Goal: Task Accomplishment & Management: Use online tool/utility

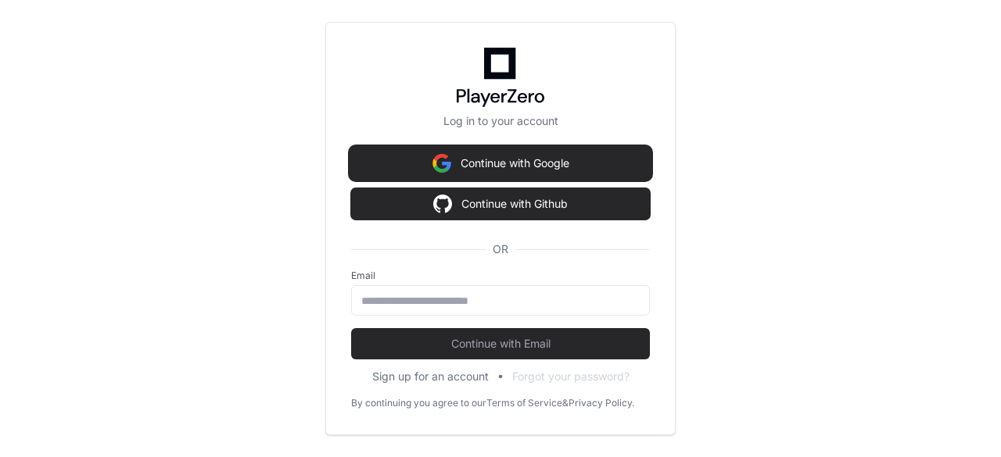
click at [527, 161] on button "Continue with Google" at bounding box center [500, 163] width 299 height 31
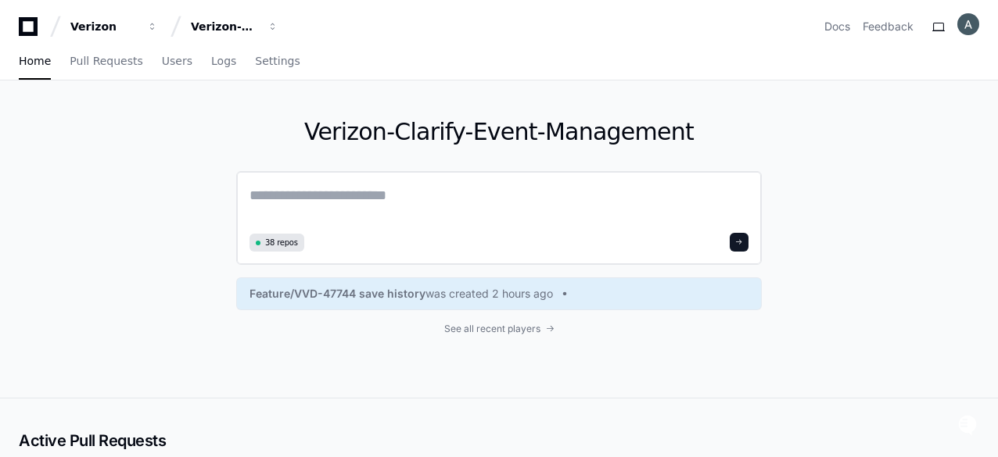
click at [526, 195] on textarea at bounding box center [498, 207] width 499 height 44
click at [246, 33] on div "Verizon-Clarify-Event-Management" at bounding box center [224, 27] width 67 height 16
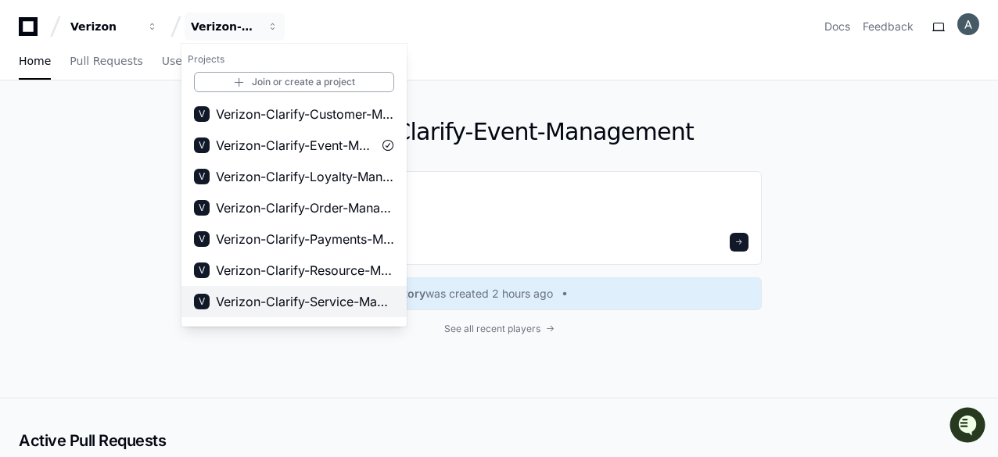
scroll to position [181, 0]
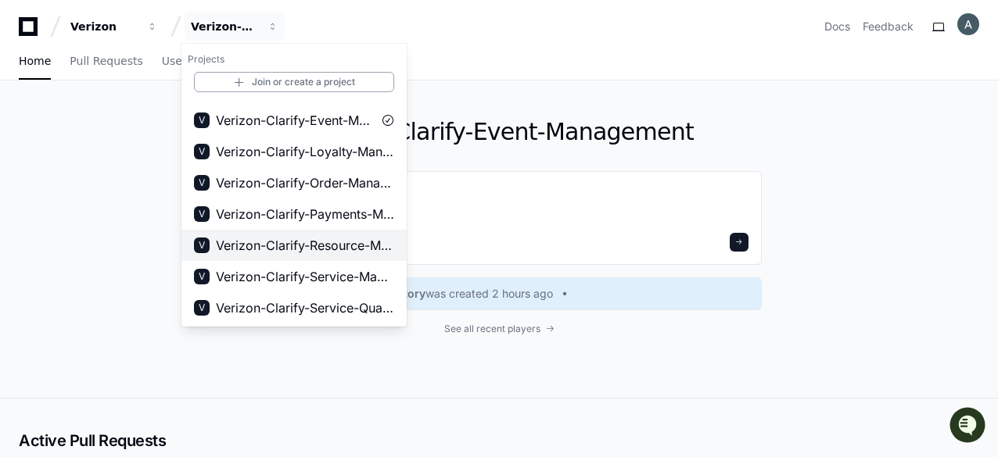
click at [336, 249] on span "Verizon-Clarify-Resource-Management" at bounding box center [305, 245] width 178 height 19
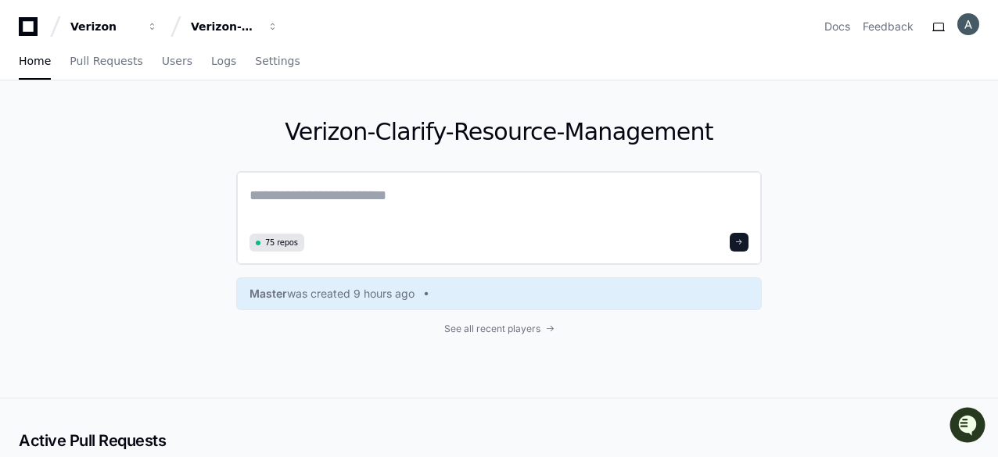
click at [438, 199] on textarea at bounding box center [498, 207] width 499 height 44
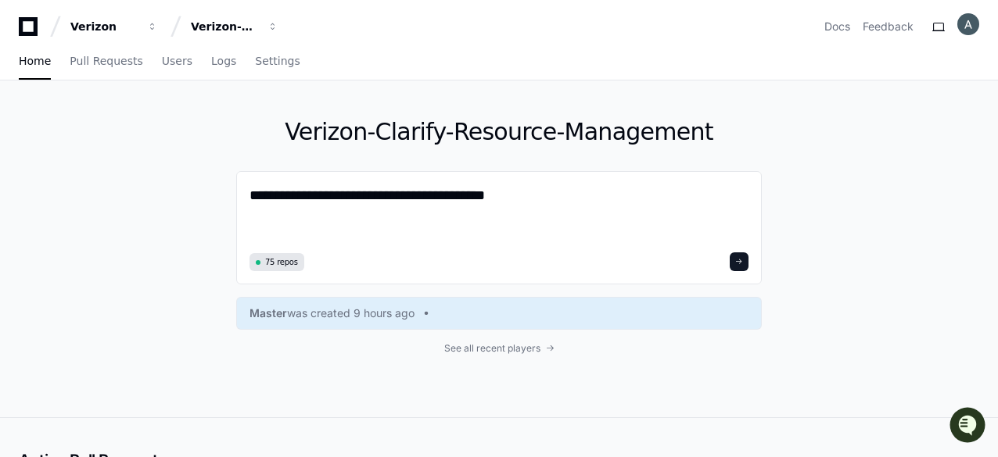
paste textarea "**********"
type textarea "**********"
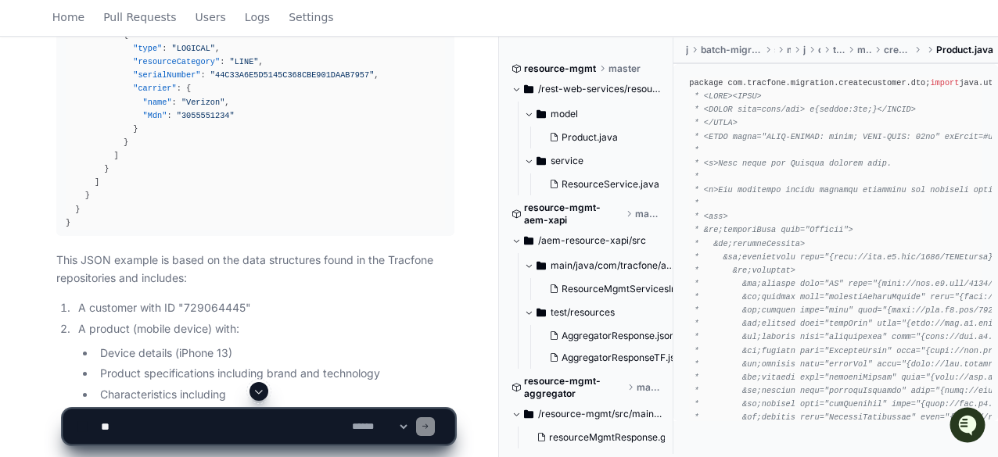
scroll to position [2449, 0]
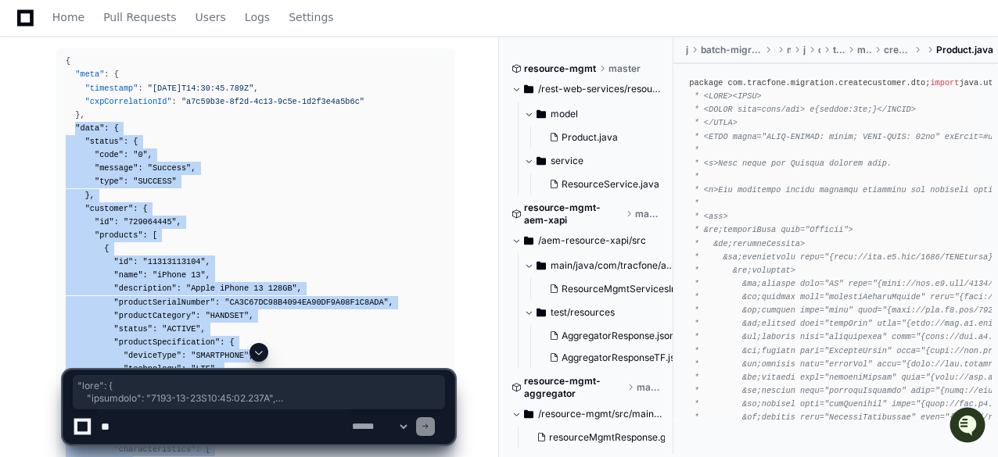
scroll to position [886, 0]
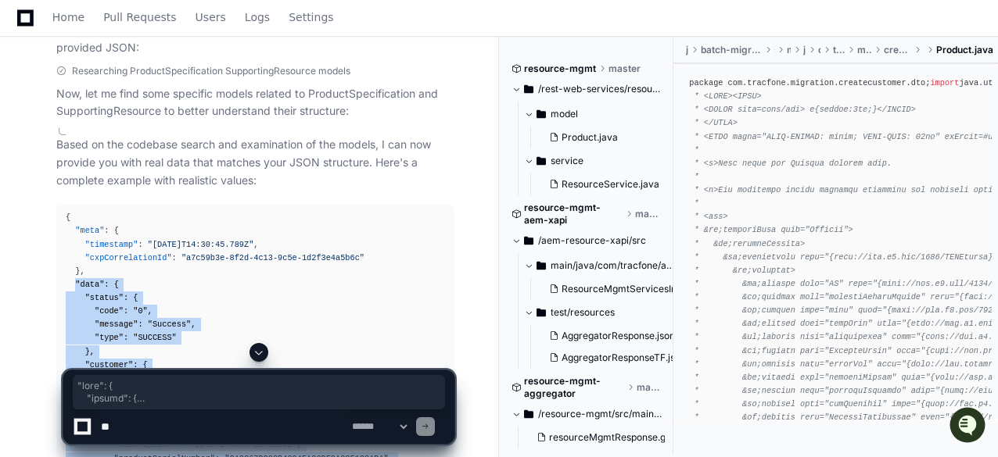
drag, startPoint x: 93, startPoint y: 226, endPoint x: 73, endPoint y: 285, distance: 62.8
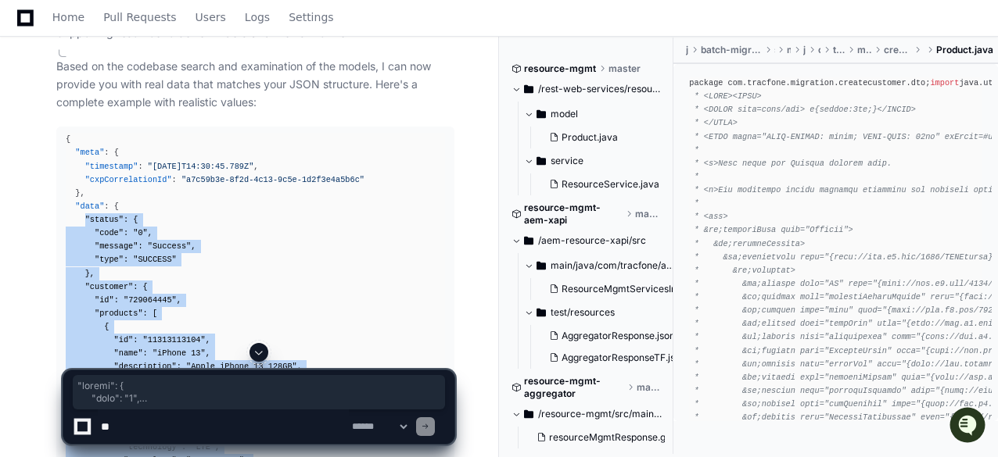
copy div ""status" : { "code" : "0" , "message" : "Success" , "type" : "SUCCESS" } , "cus…"
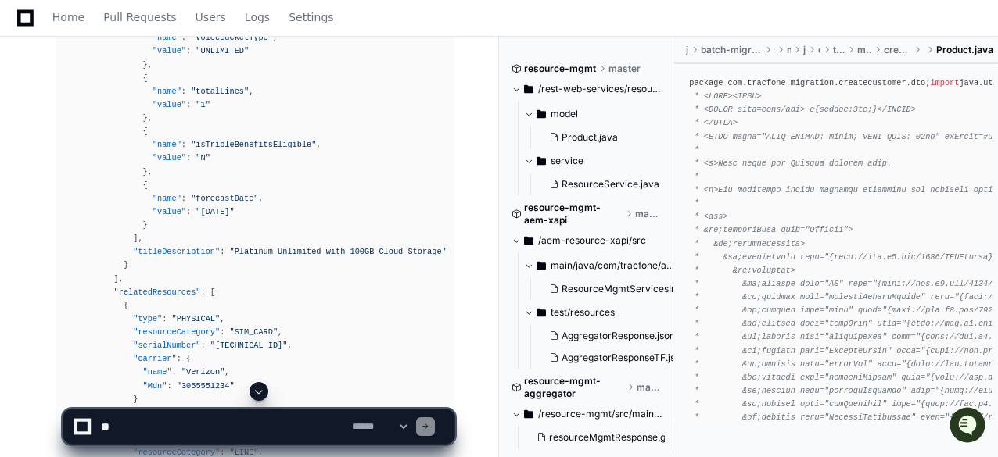
scroll to position [2371, 0]
